Goal: Information Seeking & Learning: Learn about a topic

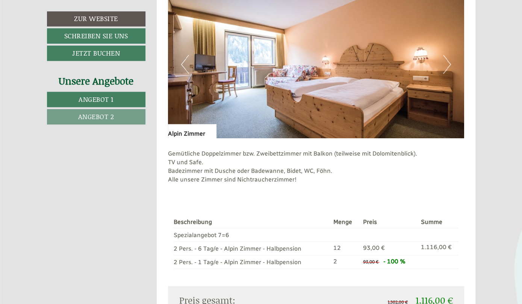
scroll to position [516, 0]
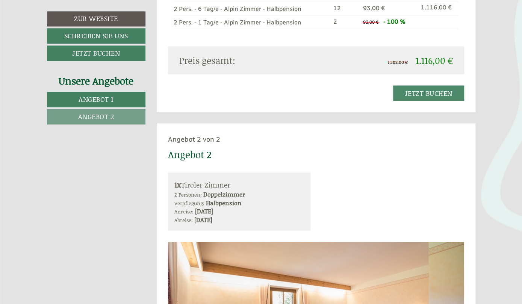
click at [429, 203] on div "1x Tiroler Zimmer 2 Personen: Doppelzimmer Verpflegung: Halbpension Anreise: [D…" at bounding box center [315, 201] width 307 height 58
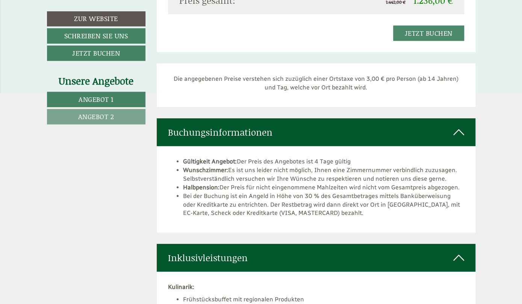
scroll to position [1296, 0]
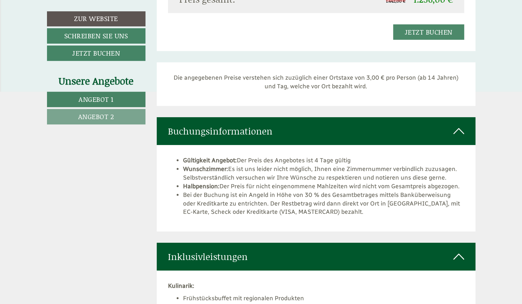
click at [460, 175] on li "Wunschzimmer: Es ist uns leider nicht möglich, Ihnen eine Zimmernummer verbindl…" at bounding box center [323, 173] width 281 height 17
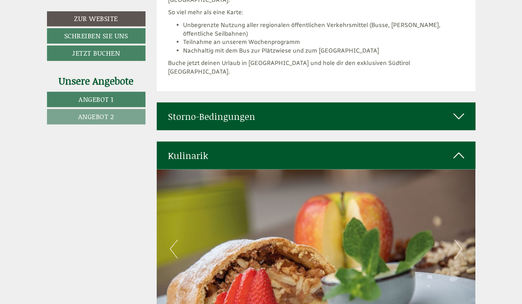
scroll to position [2331, 0]
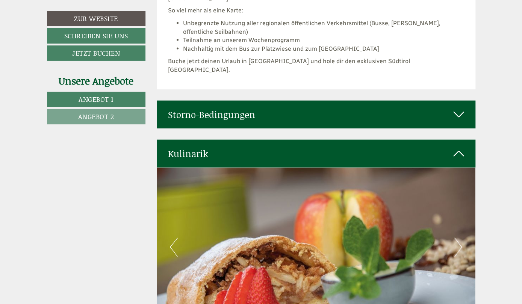
click at [457, 108] on icon at bounding box center [458, 114] width 11 height 13
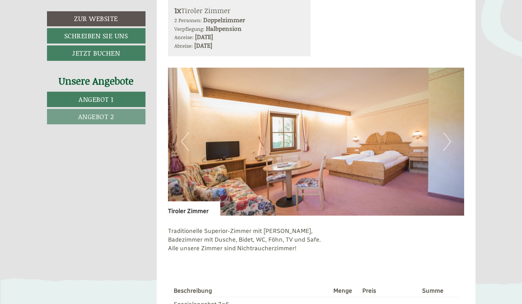
scroll to position [927, 0]
click at [448, 139] on button "Next" at bounding box center [447, 141] width 8 height 19
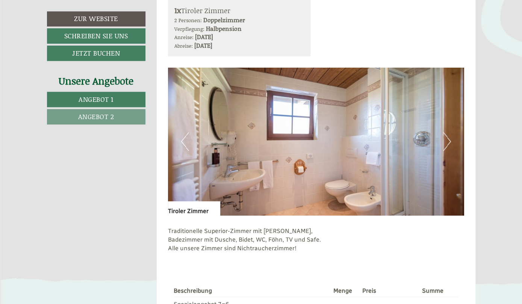
click at [451, 142] on button "Next" at bounding box center [447, 141] width 8 height 19
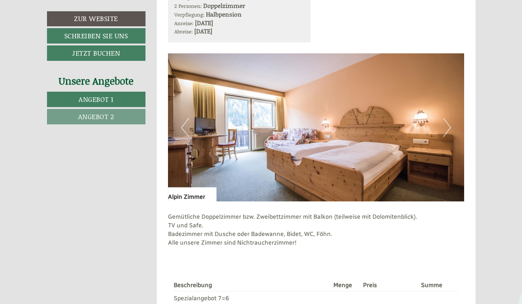
scroll to position [448, 0]
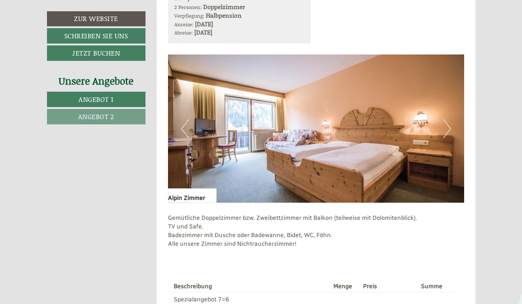
click at [448, 130] on button "Next" at bounding box center [447, 128] width 8 height 19
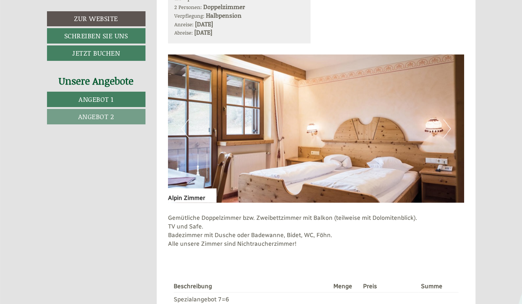
click at [452, 126] on img at bounding box center [316, 128] width 296 height 148
click at [454, 128] on img at bounding box center [316, 128] width 296 height 148
click at [453, 127] on img at bounding box center [316, 128] width 296 height 148
click at [192, 132] on img at bounding box center [316, 128] width 296 height 148
click at [192, 126] on img at bounding box center [316, 128] width 296 height 148
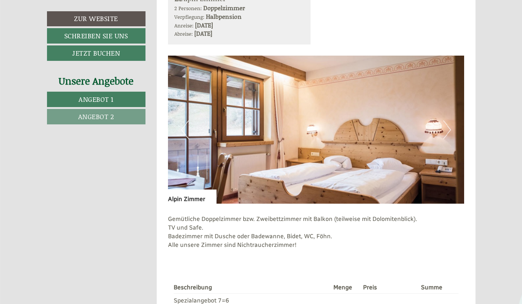
scroll to position [446, 0]
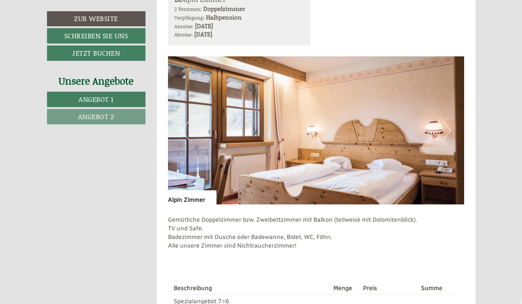
click at [448, 131] on button "Next" at bounding box center [447, 130] width 8 height 19
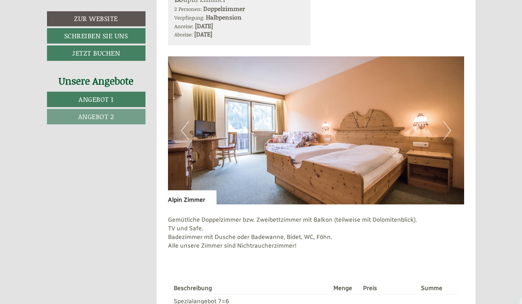
click at [451, 130] on img at bounding box center [316, 130] width 296 height 148
click at [453, 129] on img at bounding box center [316, 130] width 296 height 148
click at [452, 131] on img at bounding box center [316, 130] width 296 height 148
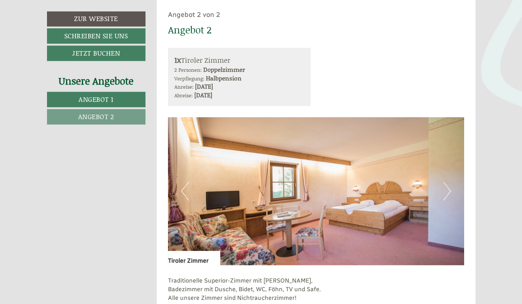
scroll to position [879, 0]
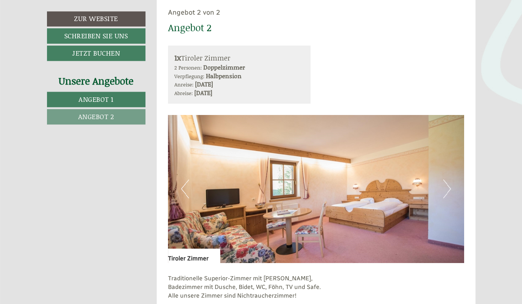
click at [450, 186] on button "Next" at bounding box center [447, 188] width 8 height 19
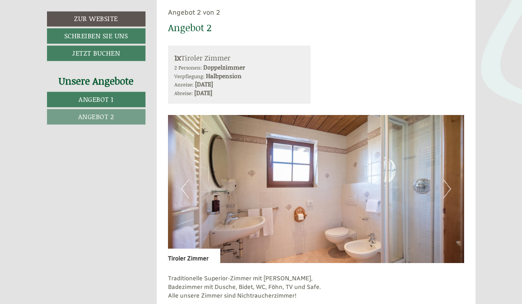
click at [449, 189] on button "Next" at bounding box center [447, 188] width 8 height 19
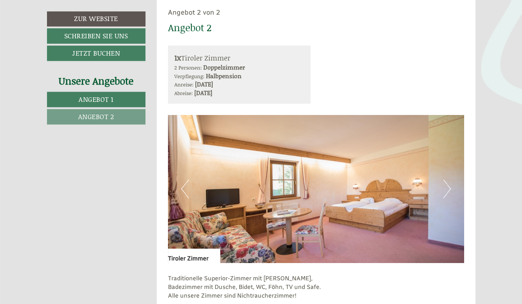
click at [451, 188] on img at bounding box center [316, 189] width 296 height 148
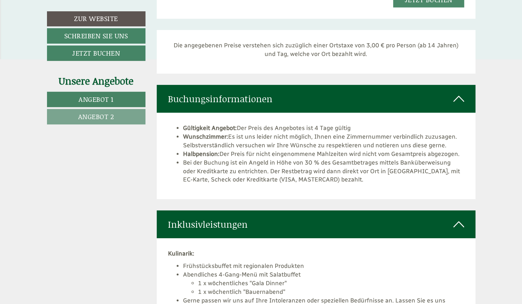
scroll to position [1327, 0]
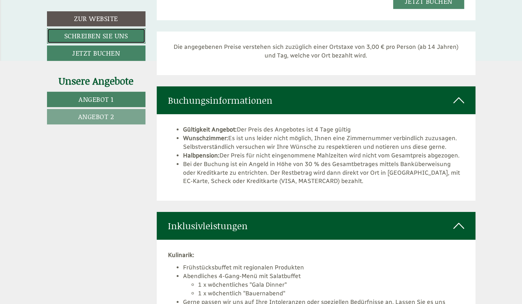
click at [95, 36] on link "Schreiben Sie uns" at bounding box center [96, 35] width 98 height 15
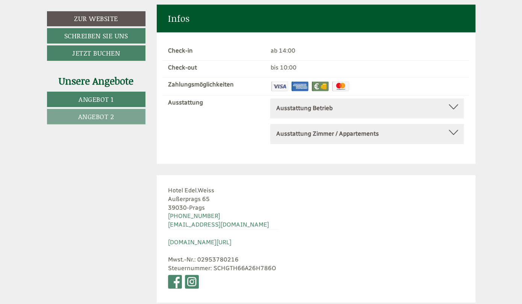
scroll to position [3465, 0]
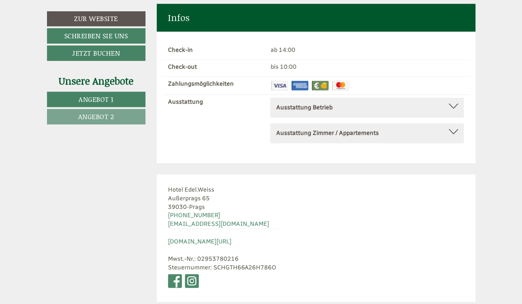
click at [78, 99] on link "Angebot 1" at bounding box center [96, 99] width 98 height 15
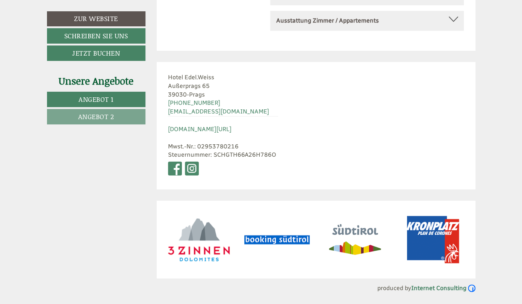
scroll to position [384, 0]
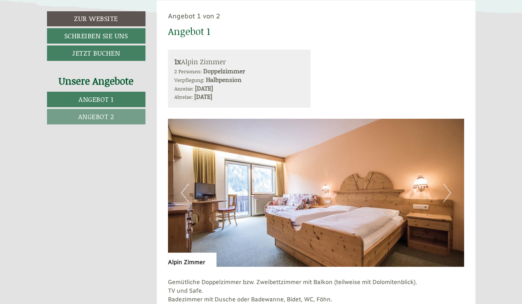
click at [84, 118] on span "Angebot 2" at bounding box center [96, 117] width 36 height 10
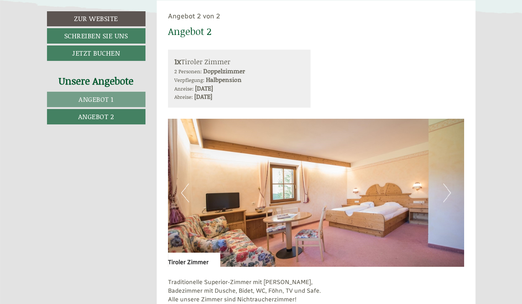
click at [76, 92] on link "Angebot 1" at bounding box center [96, 99] width 98 height 15
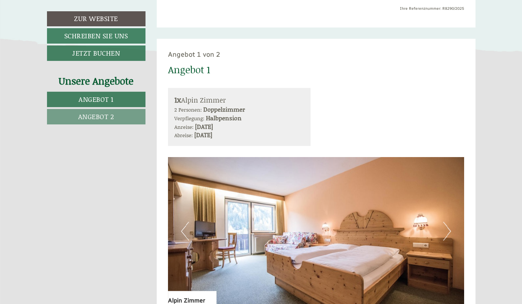
scroll to position [346, 0]
click at [69, 124] on div "Unsere Angebote Angebot 1 Angebot 2" at bounding box center [97, 103] width 101 height 59
click at [62, 118] on link "Angebot 2" at bounding box center [96, 116] width 98 height 15
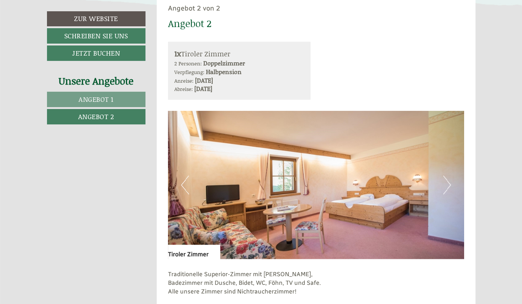
scroll to position [399, 0]
